Goal: Information Seeking & Learning: Learn about a topic

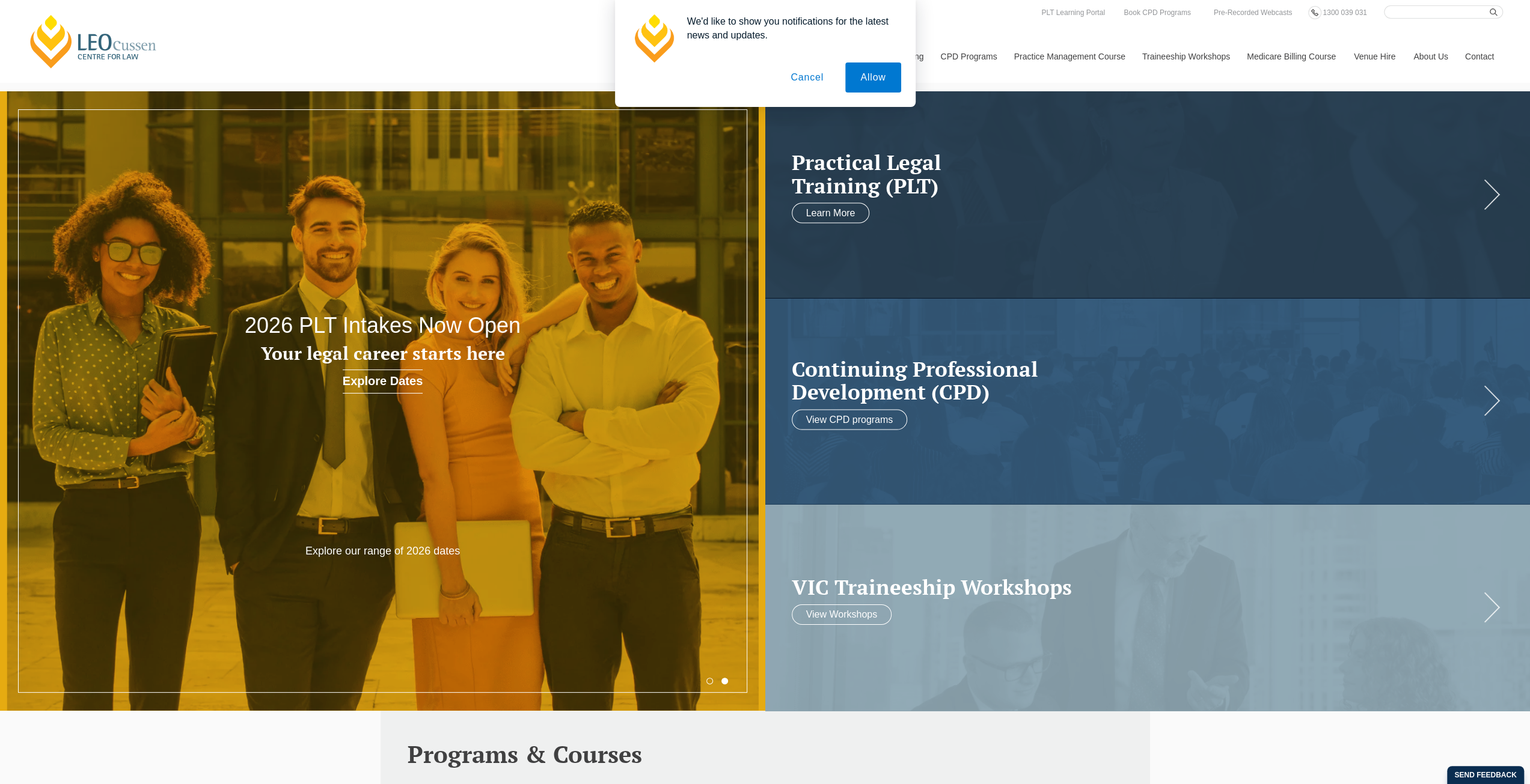
click at [822, 72] on button "Cancel" at bounding box center [807, 77] width 63 height 30
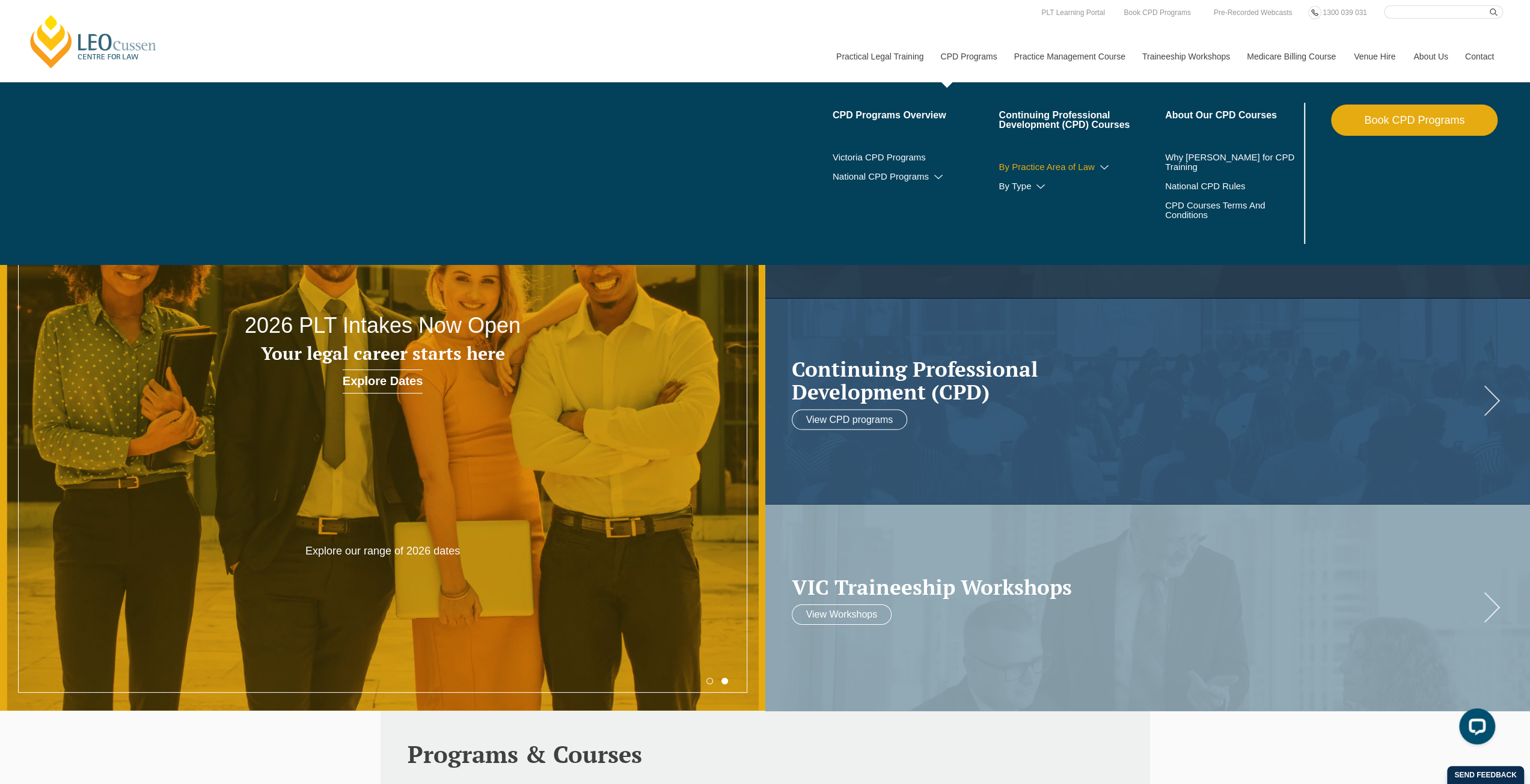
click at [1038, 162] on link "By Practice Area of Law" at bounding box center [1082, 167] width 166 height 9
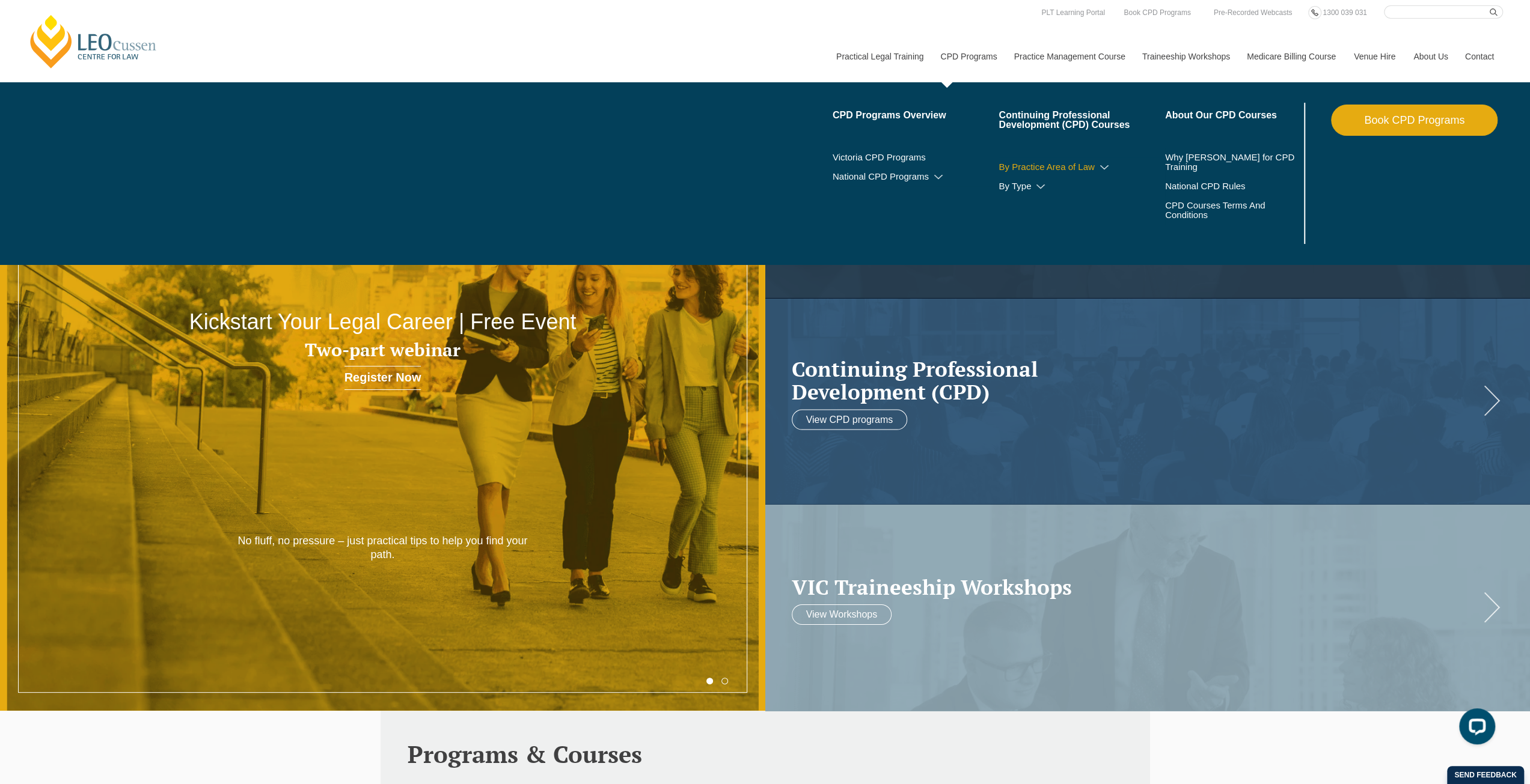
click at [1104, 164] on icon at bounding box center [1104, 168] width 12 height 9
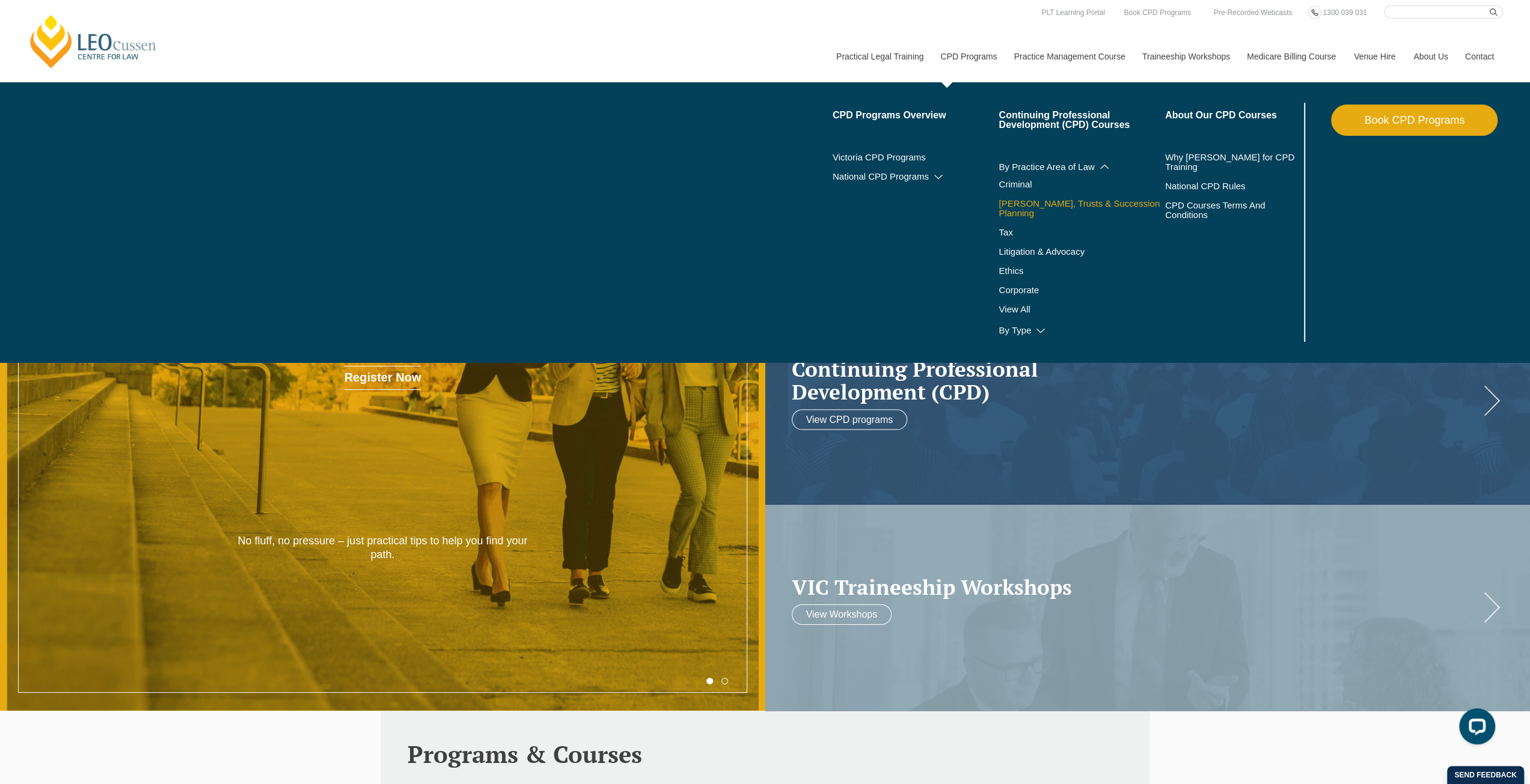
click at [1044, 205] on link "[PERSON_NAME], Trusts & Succession Planning" at bounding box center [1082, 208] width 166 height 19
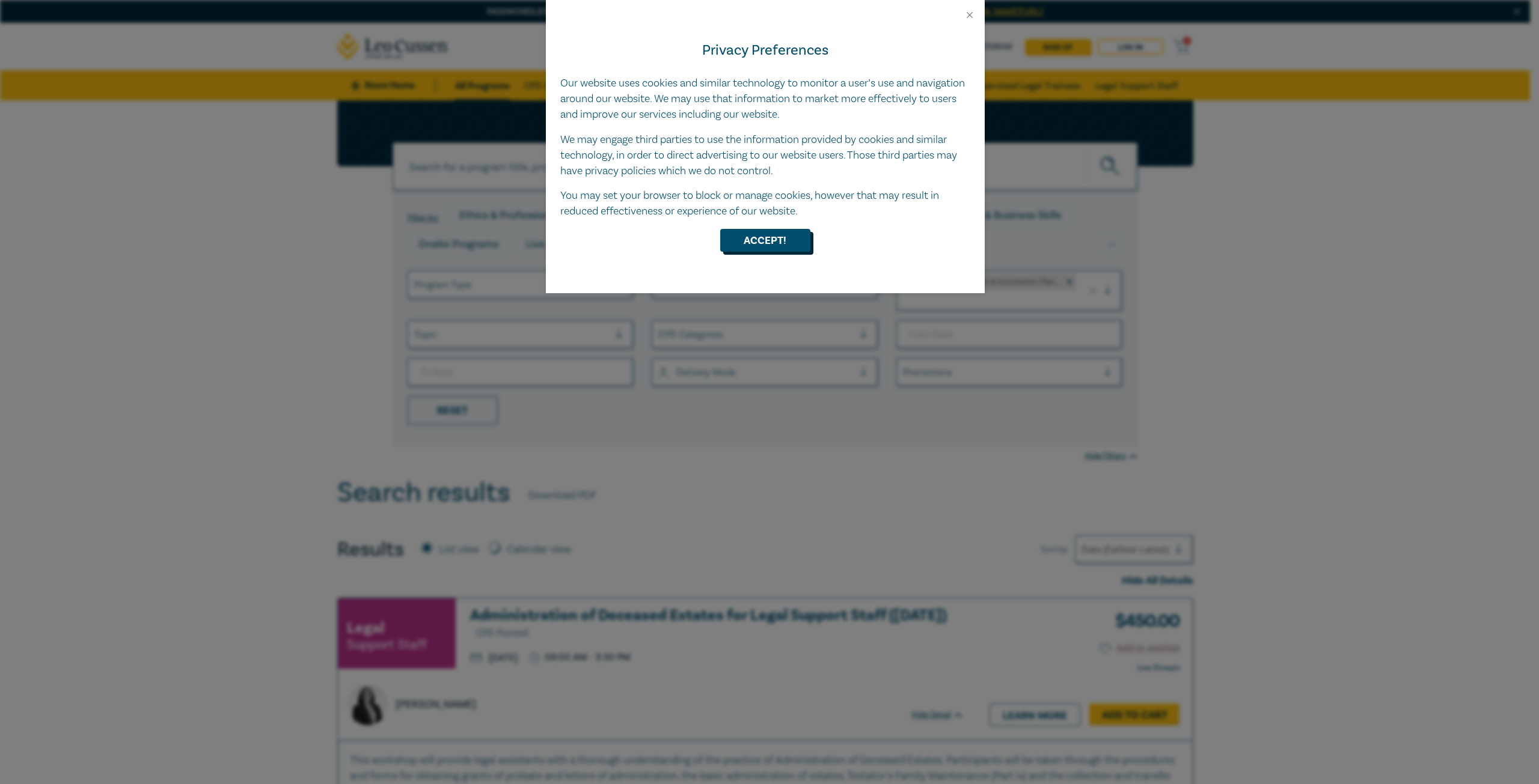
click at [765, 242] on button "Accept!" at bounding box center [766, 240] width 90 height 23
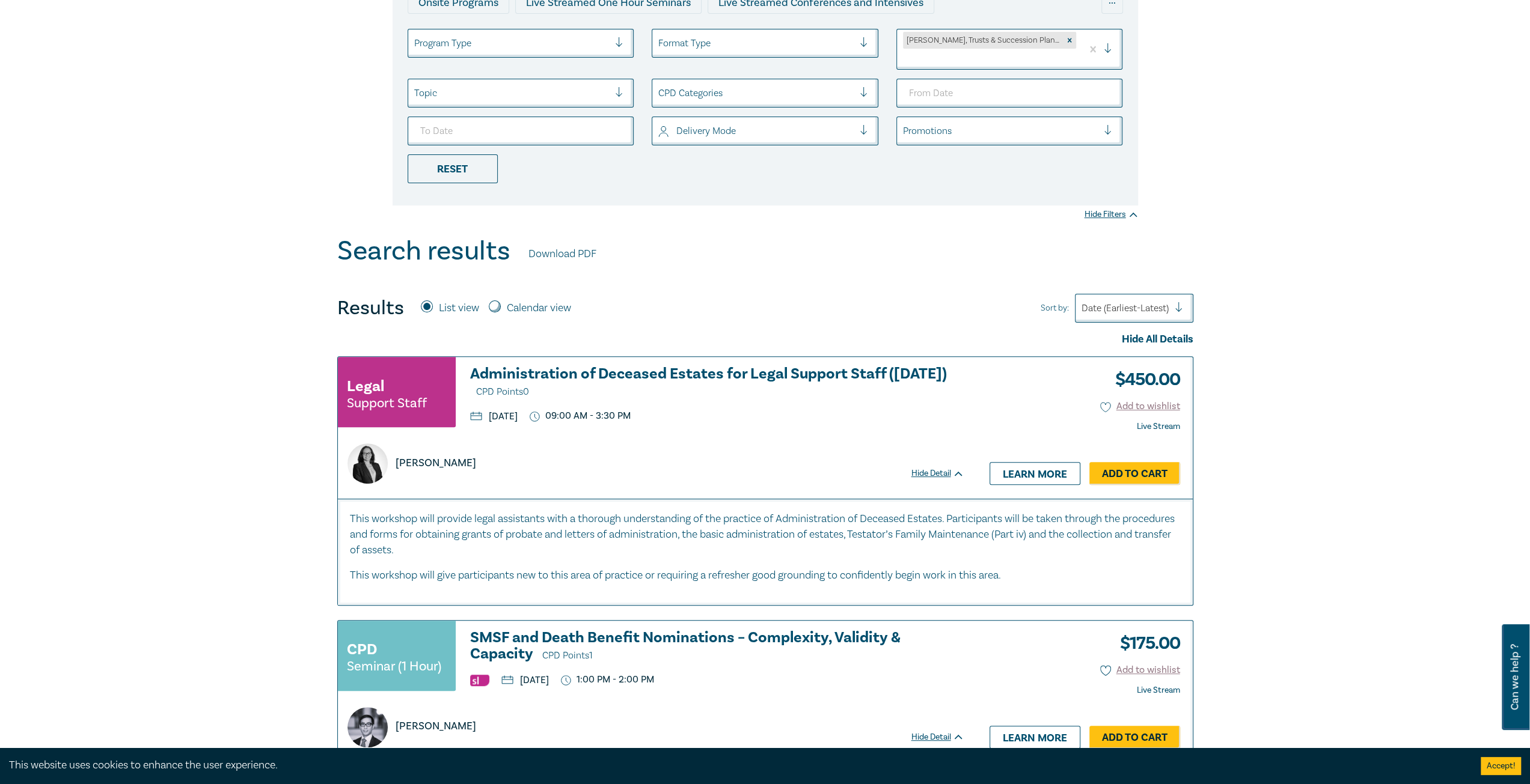
scroll to position [240, 0]
click at [633, 367] on h3 "Administration of Deceased Estates for Legal Support Staff (Sept 2025) CPD Poin…" at bounding box center [717, 384] width 494 height 35
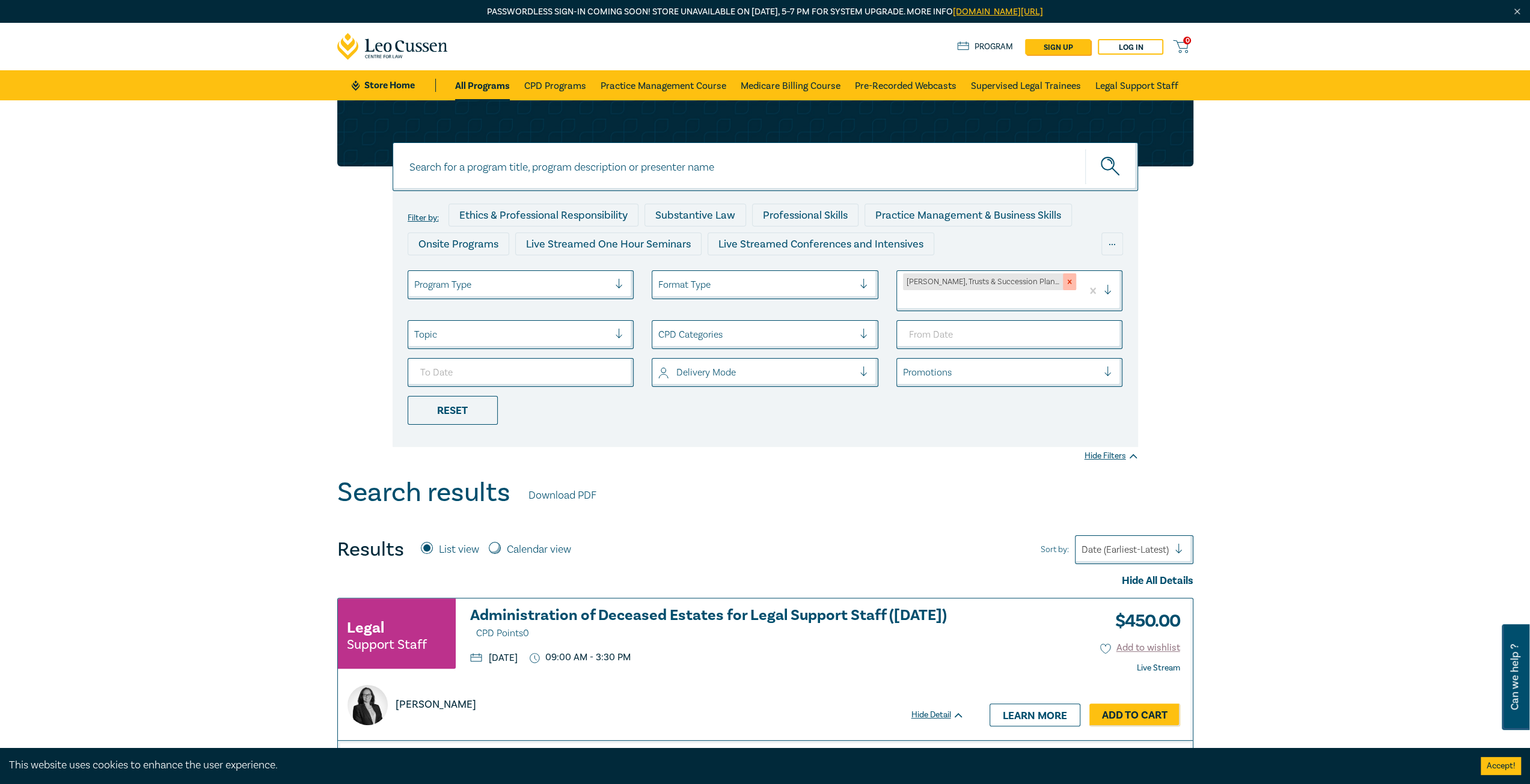
click at [1065, 284] on icon "Remove Wills, Trusts & Succession Planning" at bounding box center [1069, 282] width 9 height 9
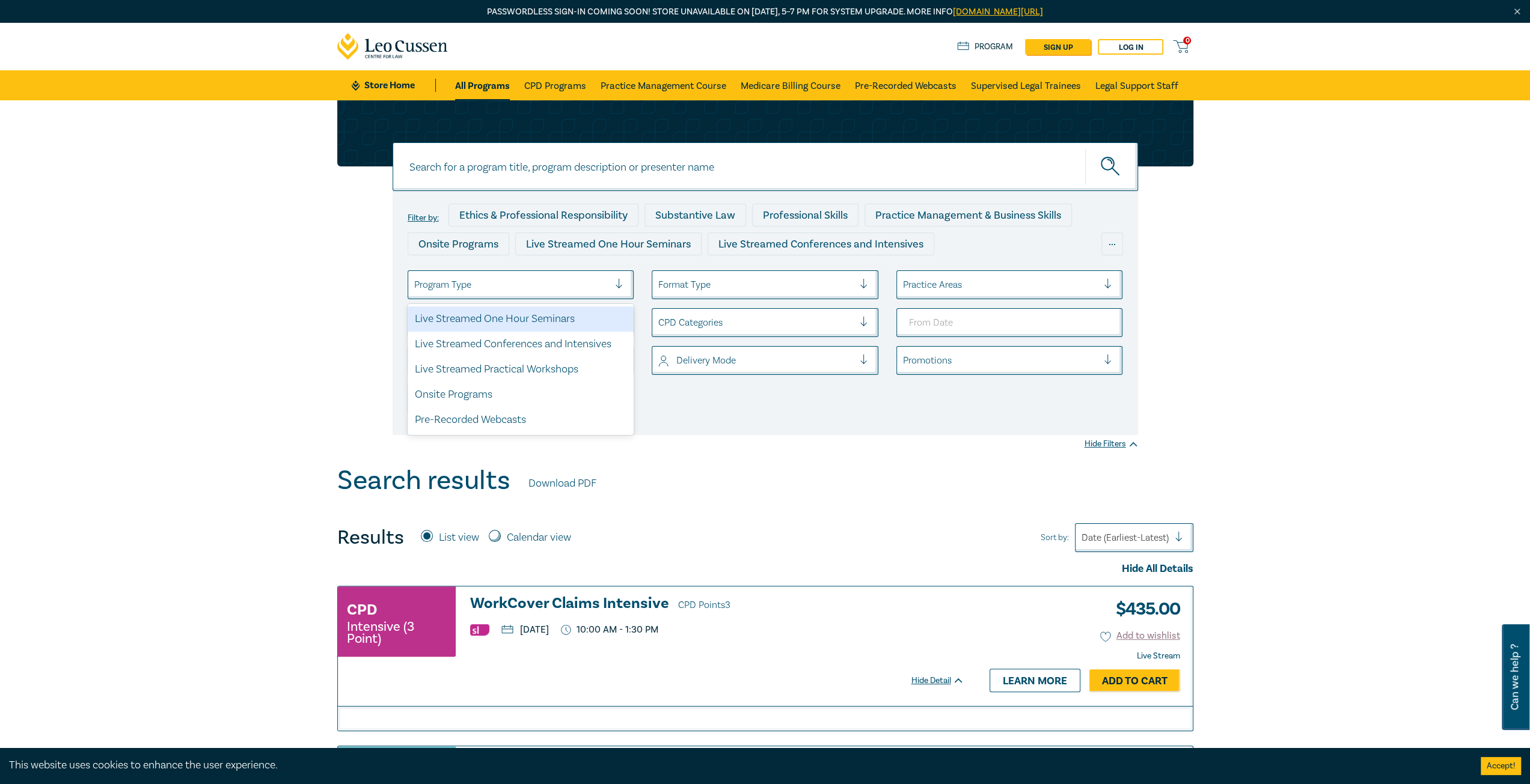
click at [587, 281] on div at bounding box center [512, 285] width 196 height 15
click at [741, 289] on div at bounding box center [756, 285] width 196 height 15
click at [1043, 438] on div "Filter by: Ethics & Professional Responsibility Substantive Law Professional Sk…" at bounding box center [765, 283] width 1530 height 365
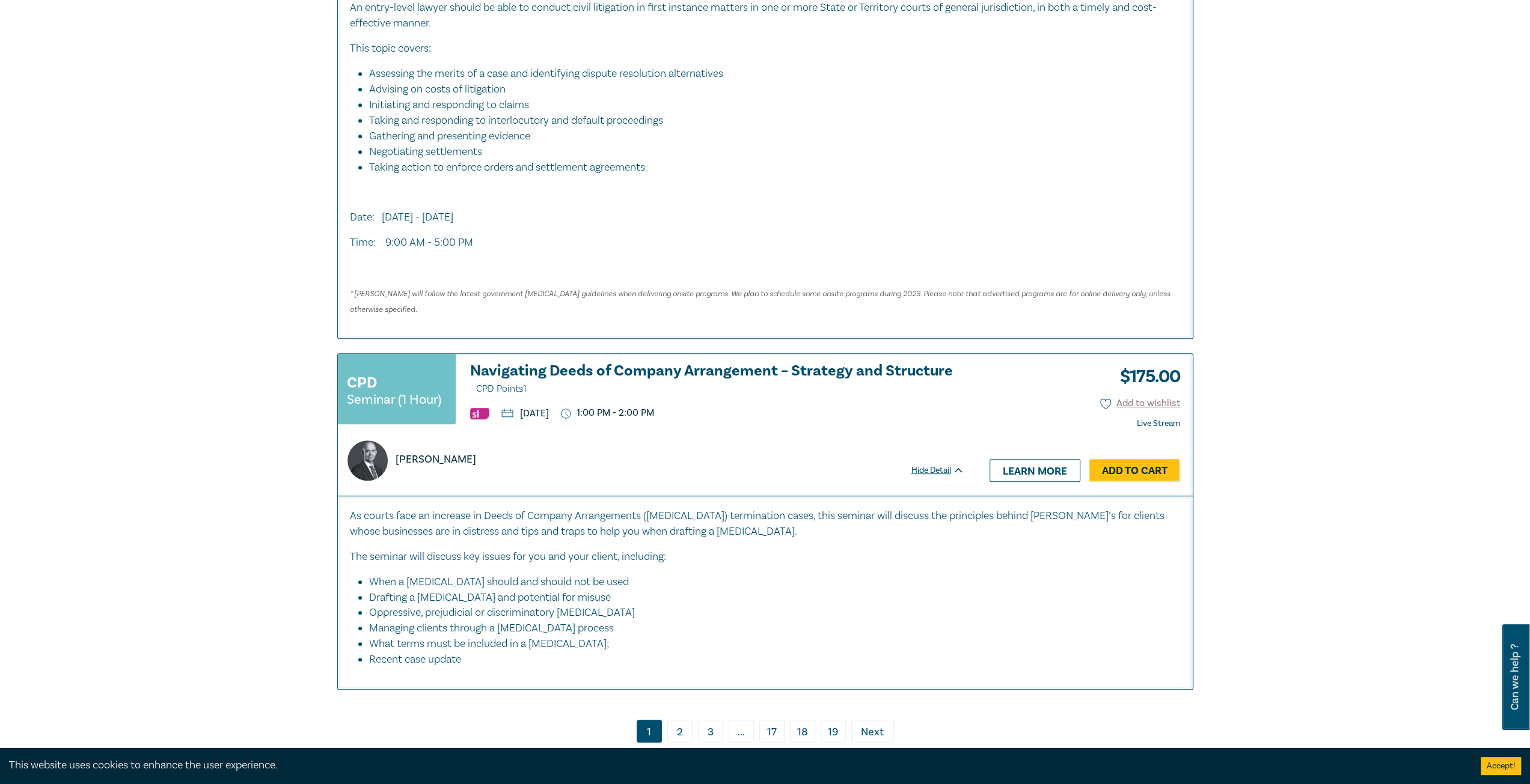
scroll to position [5469, 0]
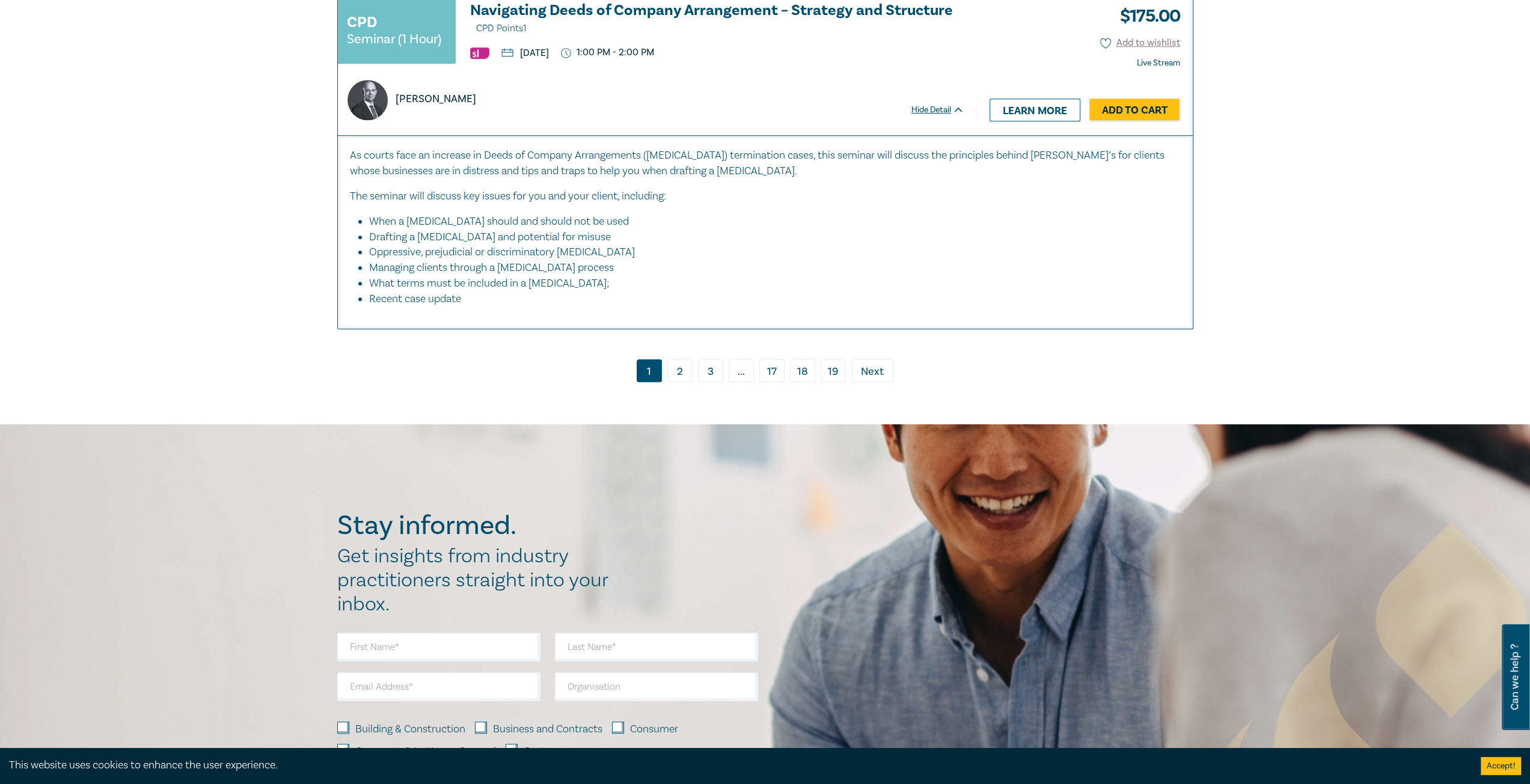
click at [676, 359] on link "2" at bounding box center [680, 370] width 25 height 23
